Goal: Navigation & Orientation: Find specific page/section

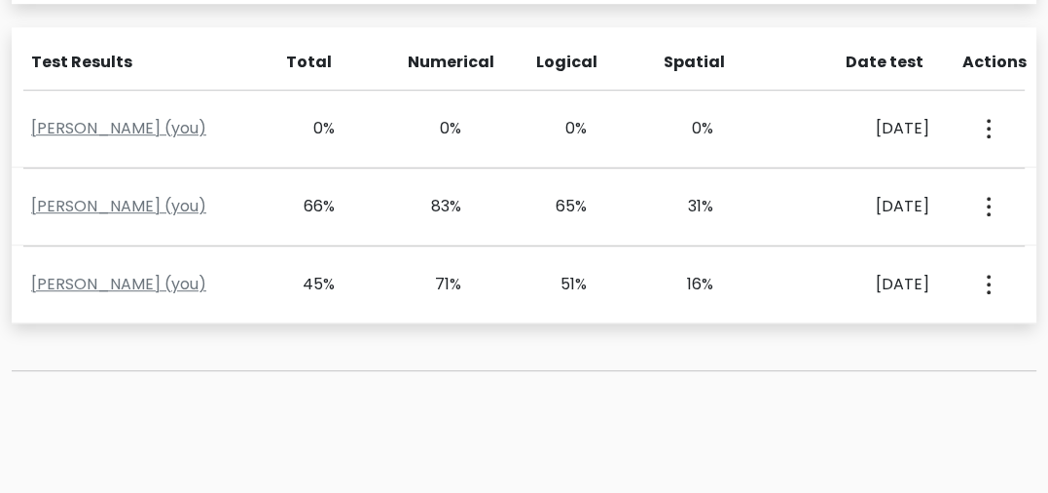
scroll to position [876, 0]
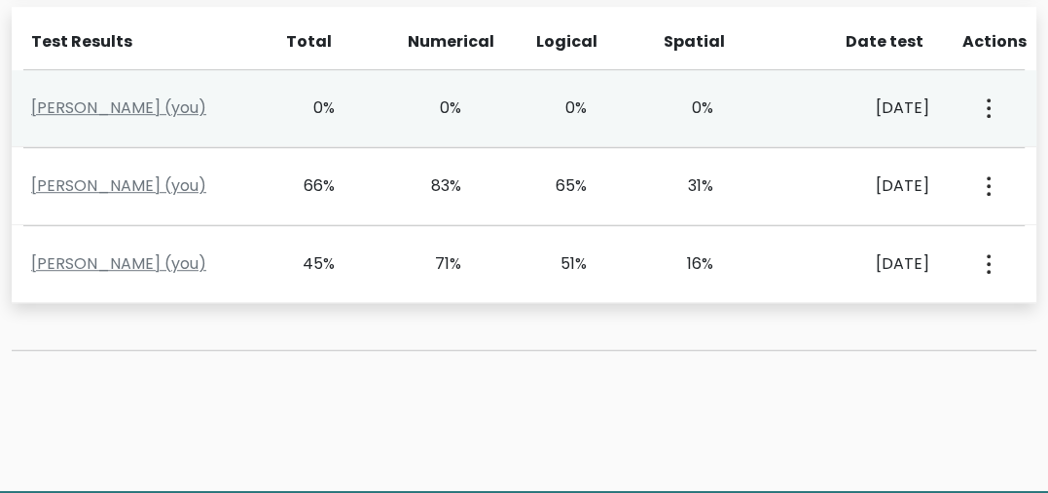
click at [975, 102] on div "View Profile" at bounding box center [987, 108] width 60 height 60
click at [983, 108] on button "button" at bounding box center [987, 108] width 16 height 60
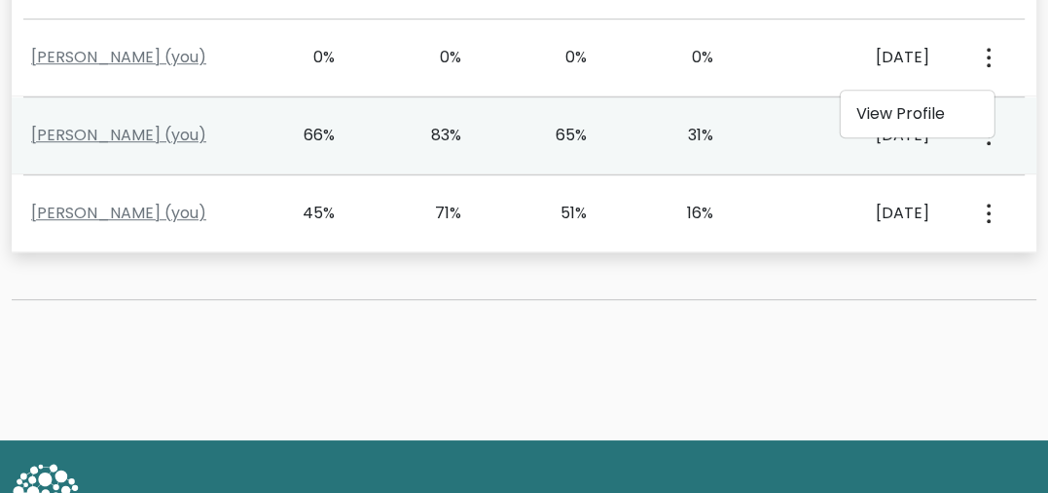
scroll to position [893, 0]
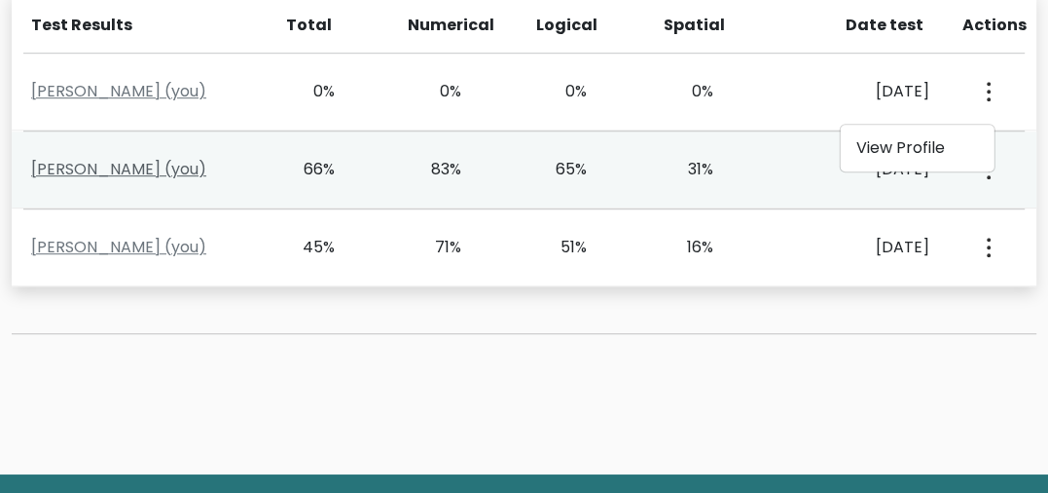
click at [70, 162] on link "DIRK DAGUPLO (you)" at bounding box center [118, 169] width 175 height 22
